Goal: Use online tool/utility: Utilize a website feature to perform a specific function

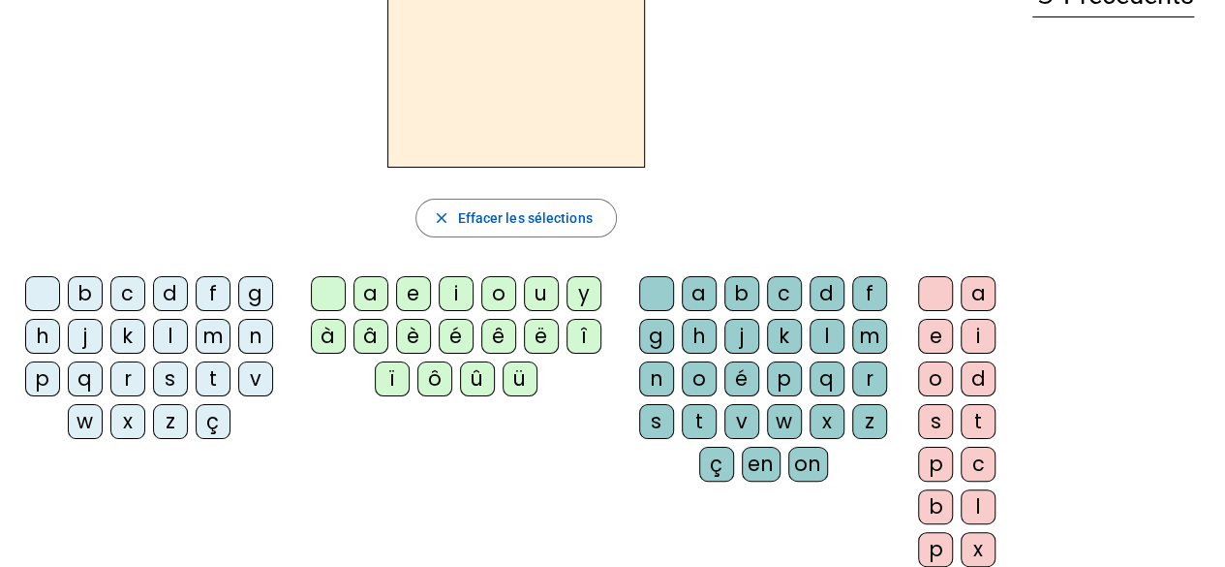
scroll to position [97, 0]
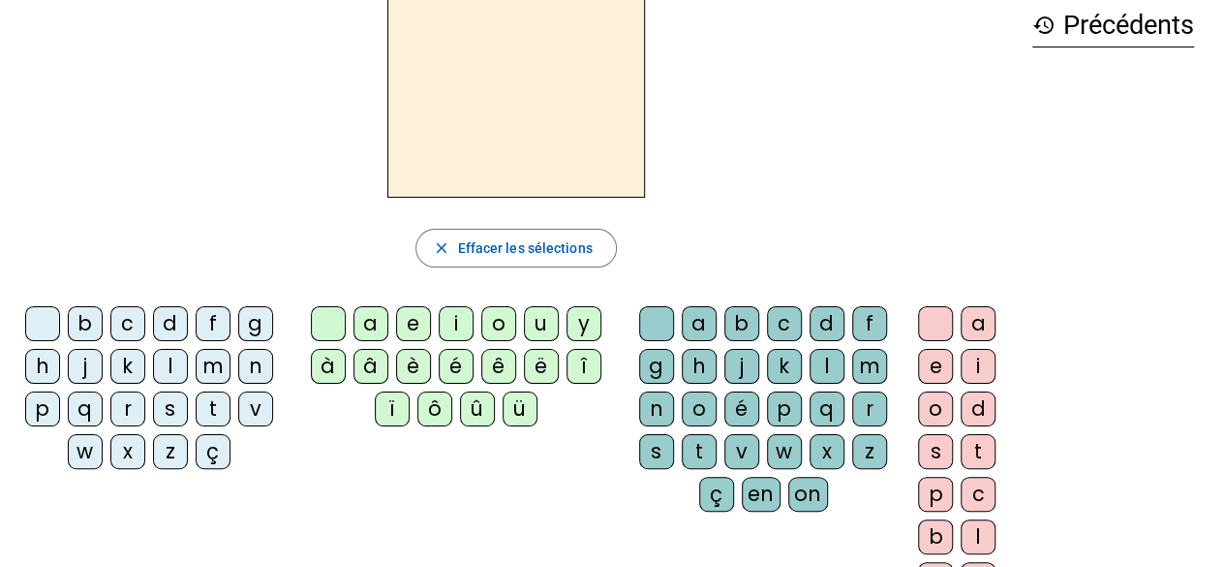
click at [169, 324] on div "d" at bounding box center [170, 323] width 35 height 35
click at [381, 316] on div "a" at bounding box center [370, 323] width 35 height 35
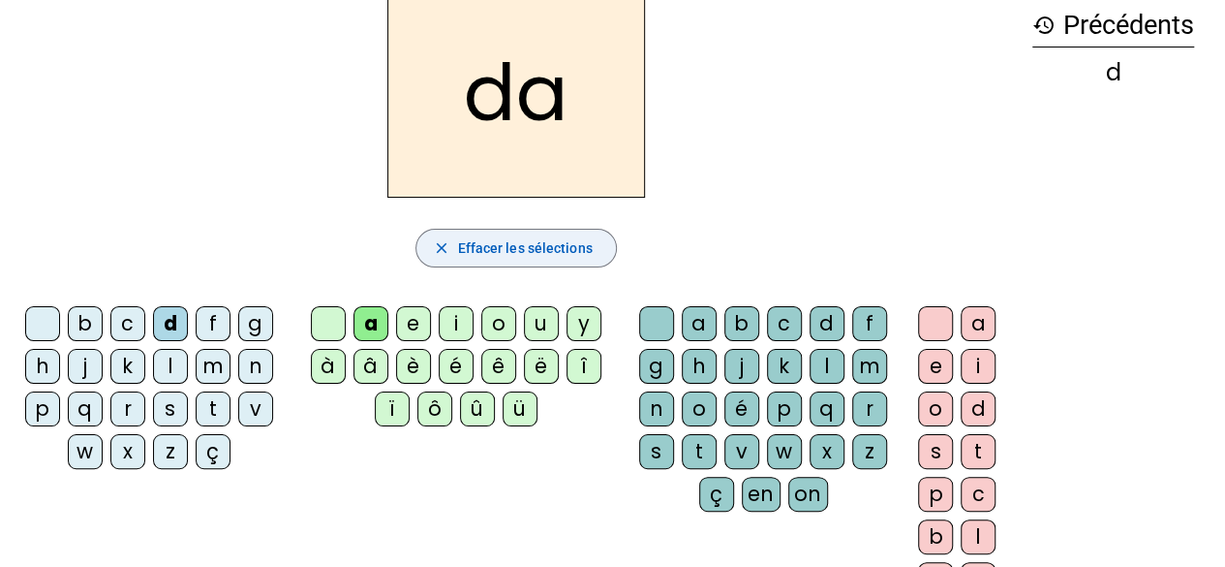
click at [490, 250] on span "Effacer les sélections" at bounding box center [524, 247] width 135 height 23
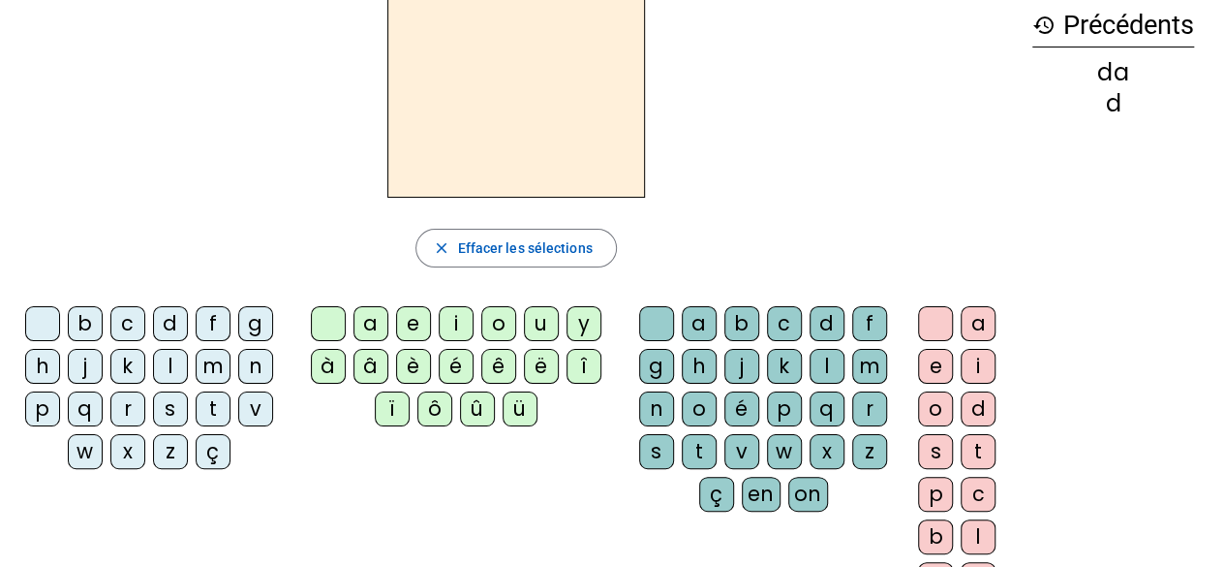
click at [207, 362] on div "m" at bounding box center [213, 366] width 35 height 35
click at [455, 321] on div "i" at bounding box center [456, 323] width 35 height 35
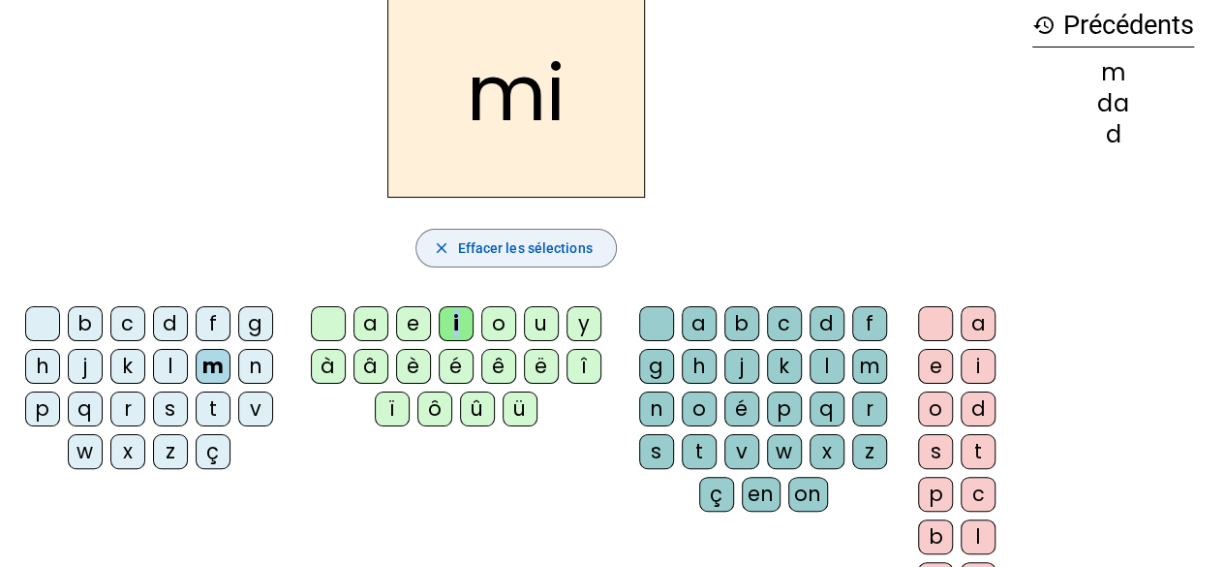
click at [489, 247] on span "Effacer les sélections" at bounding box center [524, 247] width 135 height 23
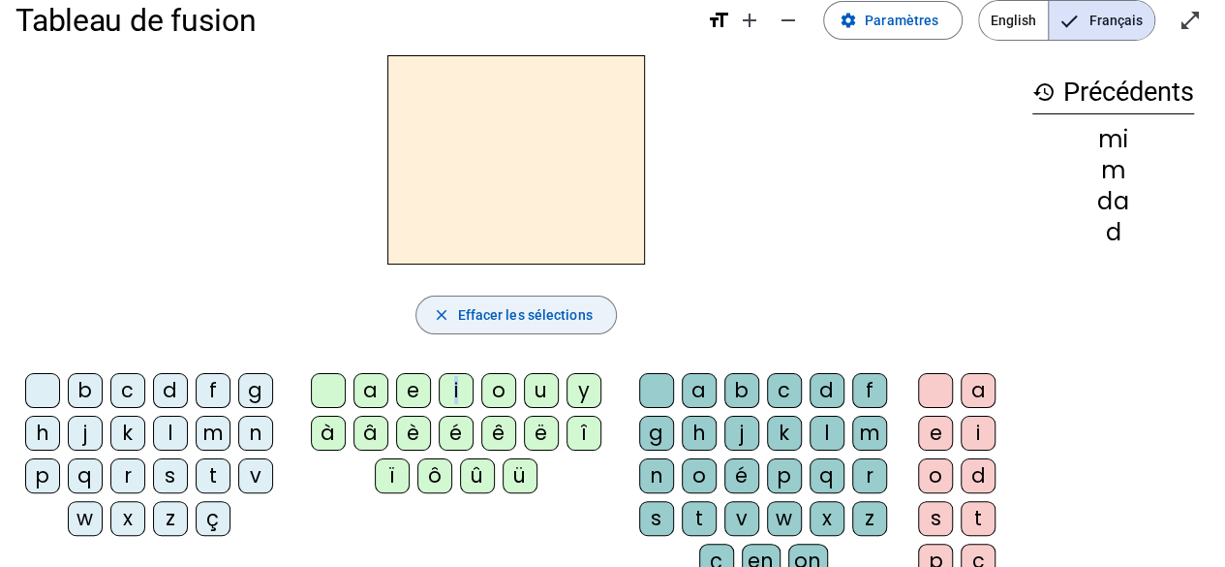
scroll to position [0, 0]
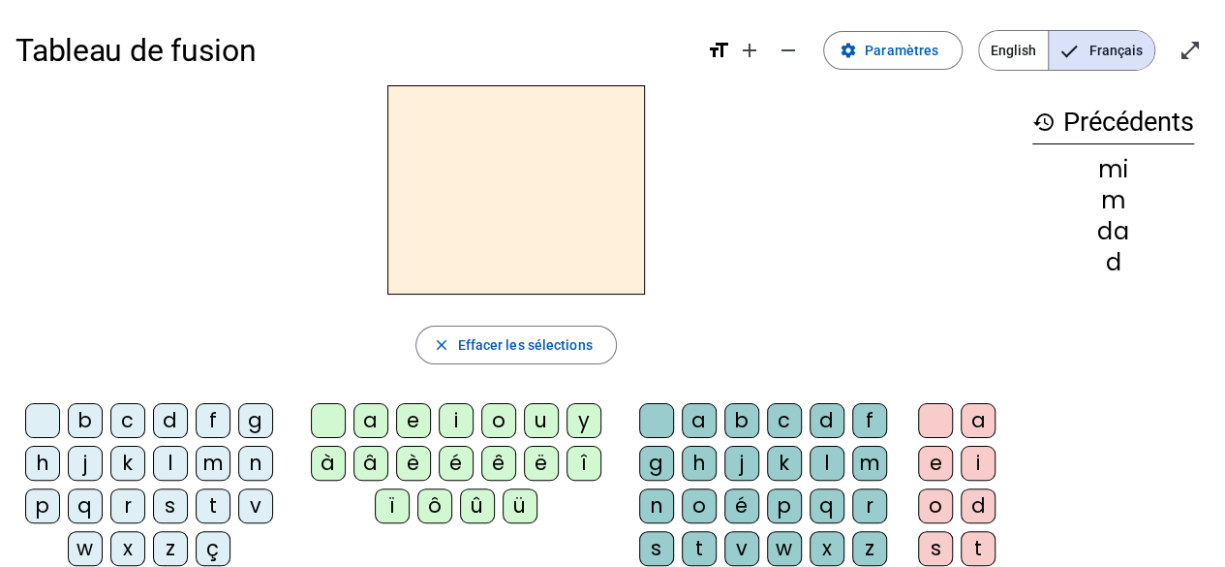
click at [209, 454] on div "m" at bounding box center [213, 463] width 35 height 35
click at [491, 414] on div "o" at bounding box center [498, 420] width 35 height 35
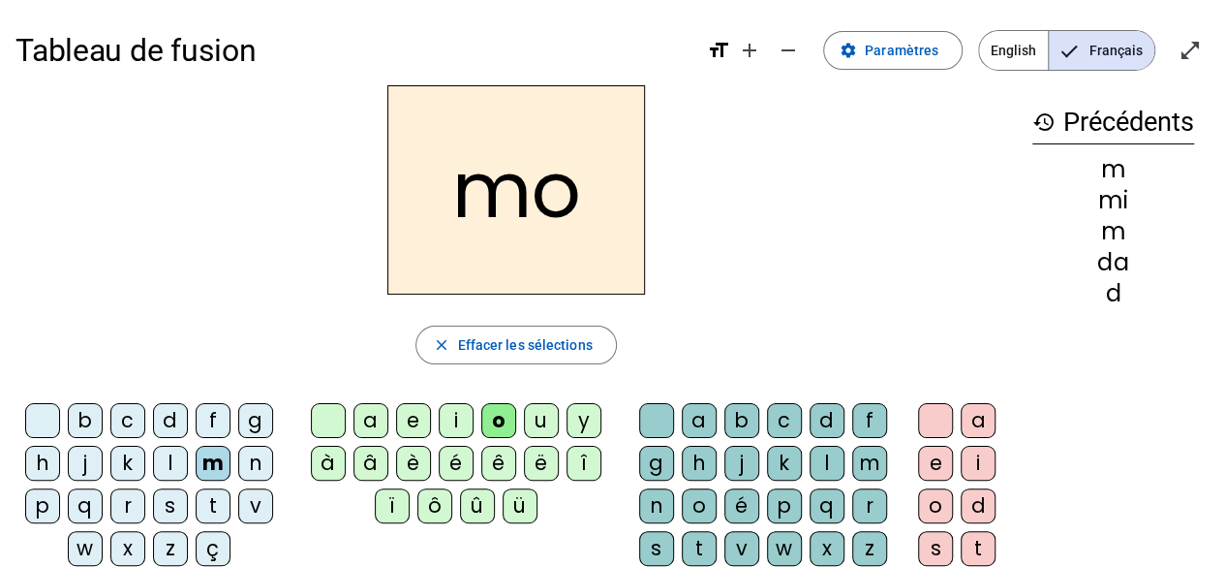
click at [660, 499] on div "n" at bounding box center [656, 505] width 35 height 35
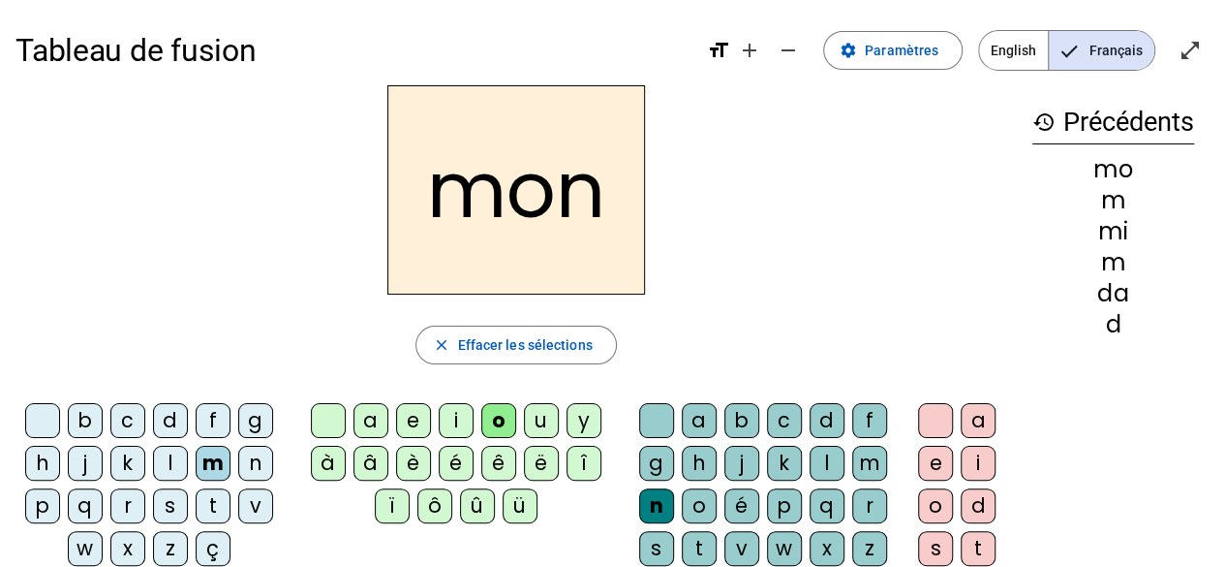
click at [476, 210] on h2 "mon" at bounding box center [516, 189] width 258 height 209
click at [488, 346] on span "Effacer les sélections" at bounding box center [524, 344] width 135 height 23
